Goal: Find specific page/section: Find specific page/section

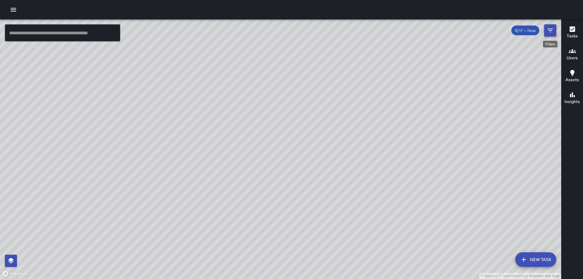
click at [550, 31] on icon "Filters" at bounding box center [549, 31] width 5 height 4
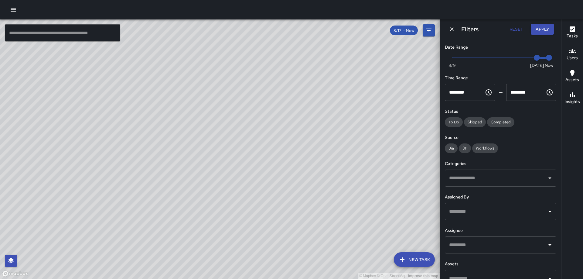
type input "*"
click at [521, 57] on span "Now [DATE] [DATE] 3:00 pm" at bounding box center [500, 57] width 97 height 9
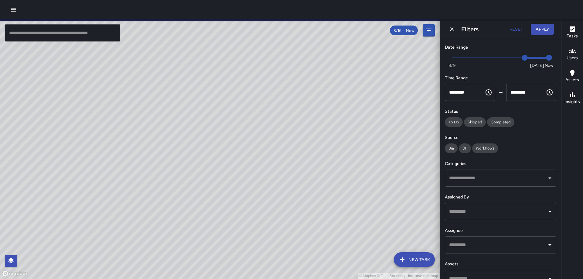
click at [533, 58] on span "Now [DATE] [DATE] 3:00 pm" at bounding box center [500, 57] width 97 height 9
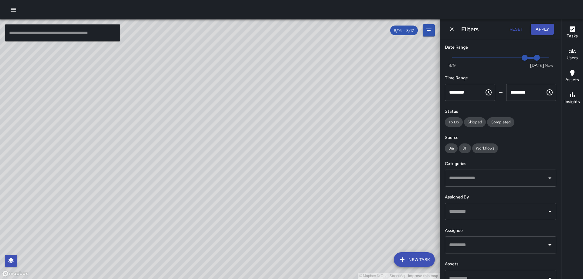
click at [483, 176] on input "text" at bounding box center [495, 178] width 97 height 12
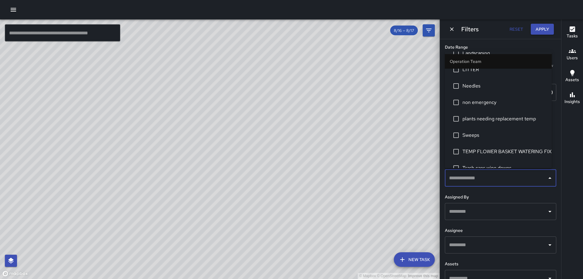
scroll to position [247, 0]
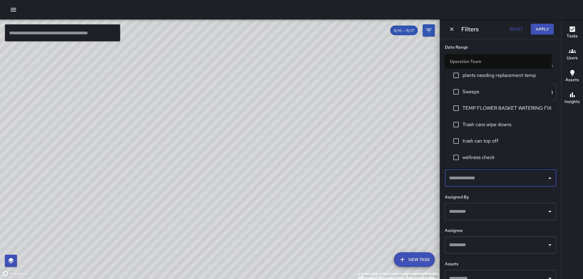
click at [509, 108] on span "TEMP FLOWER BASKET WATERING FIX ASSET" at bounding box center [504, 107] width 84 height 7
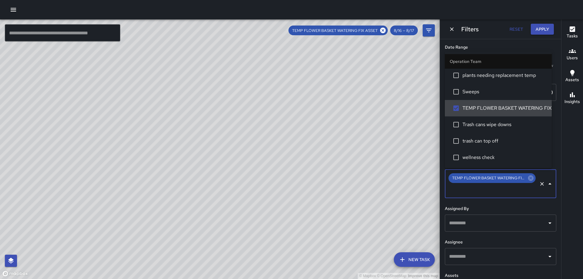
click at [539, 184] on icon "Clear" at bounding box center [542, 184] width 6 height 6
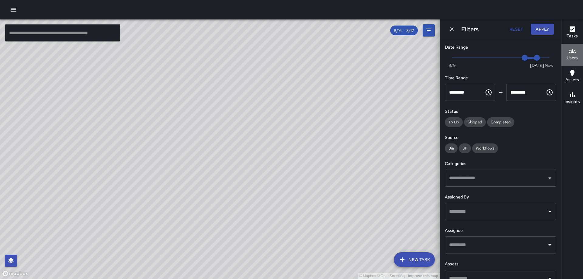
click at [572, 54] on icon "button" at bounding box center [572, 50] width 7 height 7
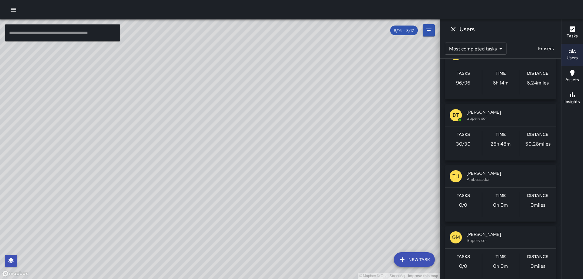
scroll to position [249, 0]
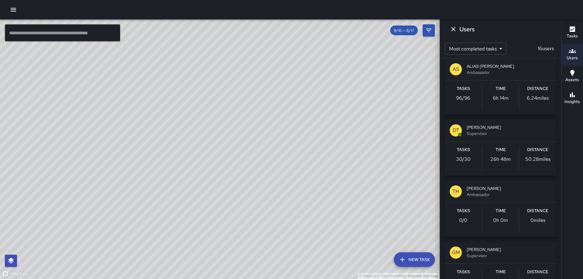
click at [474, 129] on span "[PERSON_NAME]" at bounding box center [509, 127] width 85 height 6
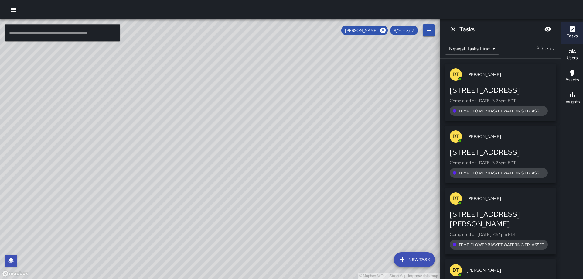
scroll to position [0, 0]
click at [450, 30] on icon "Dismiss" at bounding box center [453, 28] width 7 height 7
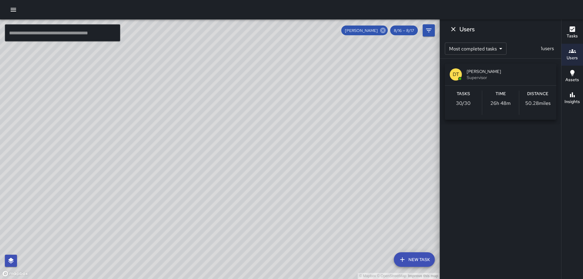
click at [383, 30] on icon at bounding box center [382, 30] width 7 height 7
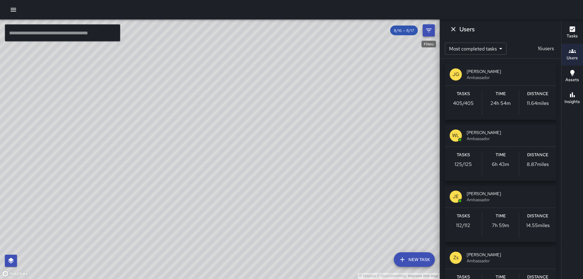
click at [430, 29] on icon "Filters" at bounding box center [428, 30] width 7 height 7
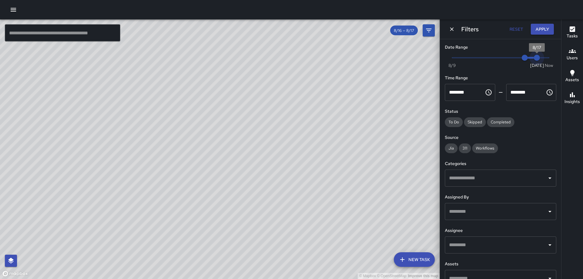
drag, startPoint x: 530, startPoint y: 58, endPoint x: 535, endPoint y: 58, distance: 4.9
click at [535, 58] on span "8/17" at bounding box center [537, 58] width 6 height 6
type input "*"
drag, startPoint x: 533, startPoint y: 58, endPoint x: 559, endPoint y: 59, distance: 25.2
click at [559, 59] on div "Date Range Now [DATE] [DATE] 3:04 pm Time Range ******** ​ ******** ​ Status To…" at bounding box center [500, 159] width 121 height 240
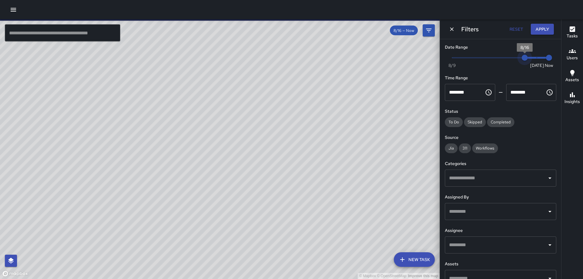
type input "*"
drag, startPoint x: 522, startPoint y: 58, endPoint x: 562, endPoint y: 58, distance: 40.1
click at [562, 58] on div "© Mapbox © OpenStreetMap Improve this map ​ New Task 8/16 — Now Map Layers Task…" at bounding box center [291, 148] width 583 height 259
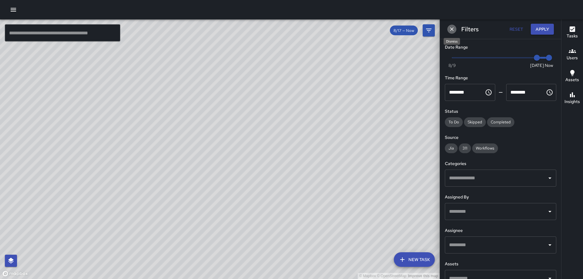
click at [451, 30] on icon "Dismiss" at bounding box center [452, 29] width 4 height 4
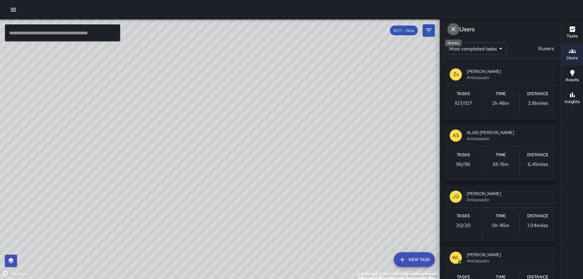
click at [452, 29] on icon "Dismiss" at bounding box center [453, 28] width 7 height 7
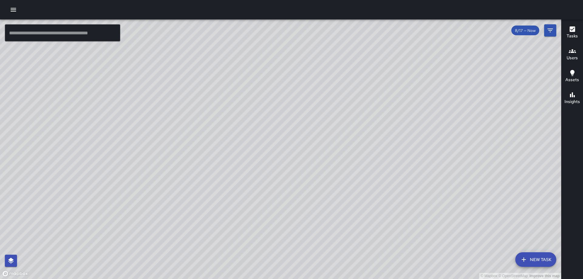
drag, startPoint x: 440, startPoint y: 136, endPoint x: 439, endPoint y: 128, distance: 7.7
click at [439, 128] on div "© Mapbox © OpenStreetMap Improve this map" at bounding box center [280, 148] width 561 height 259
drag, startPoint x: 433, startPoint y: 136, endPoint x: 436, endPoint y: 121, distance: 15.0
click at [436, 121] on div "© Mapbox © OpenStreetMap Improve this map" at bounding box center [280, 148] width 561 height 259
